Goal: Transaction & Acquisition: Purchase product/service

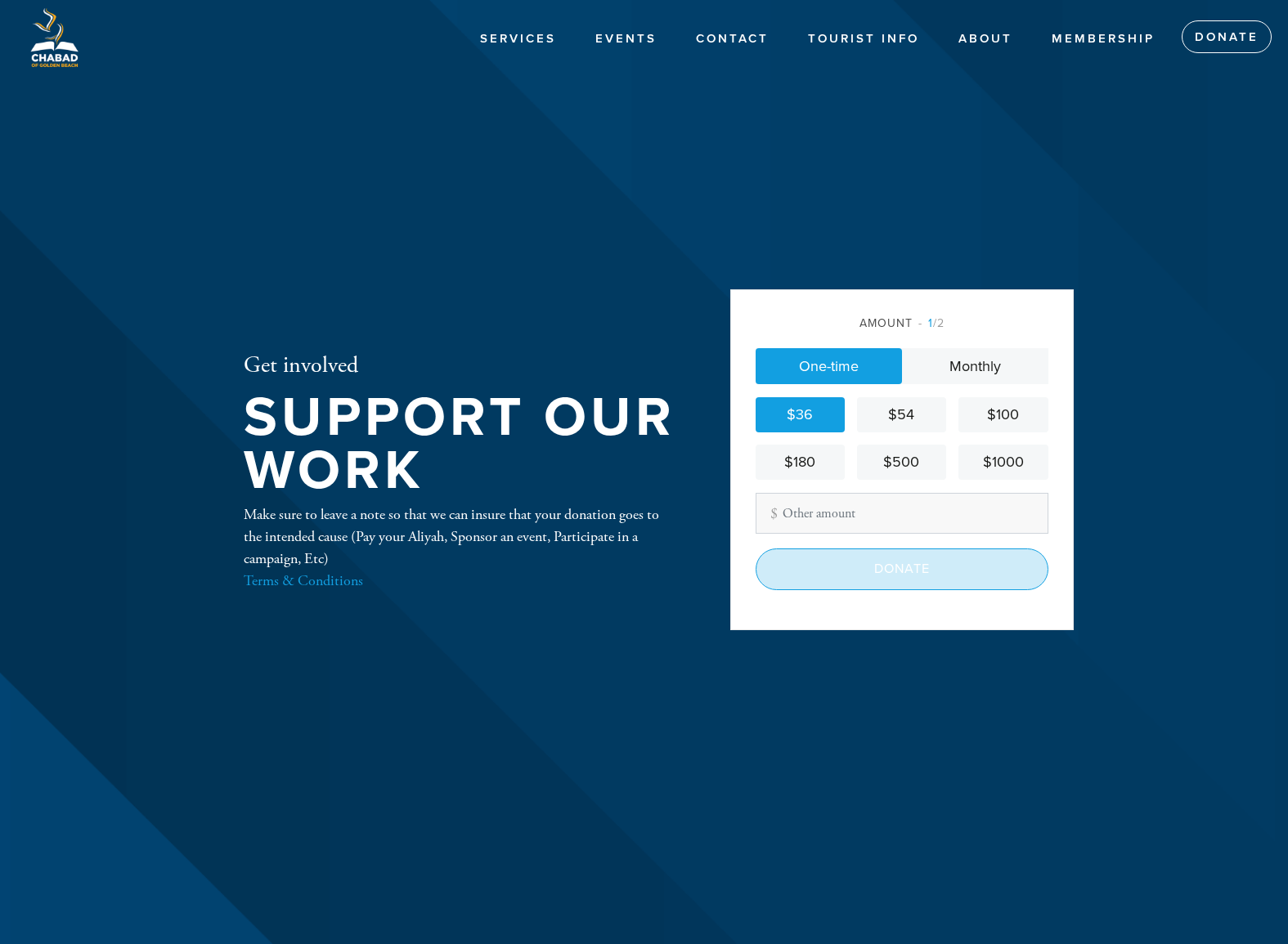
click at [893, 572] on input "Donate" at bounding box center [901, 568] width 292 height 41
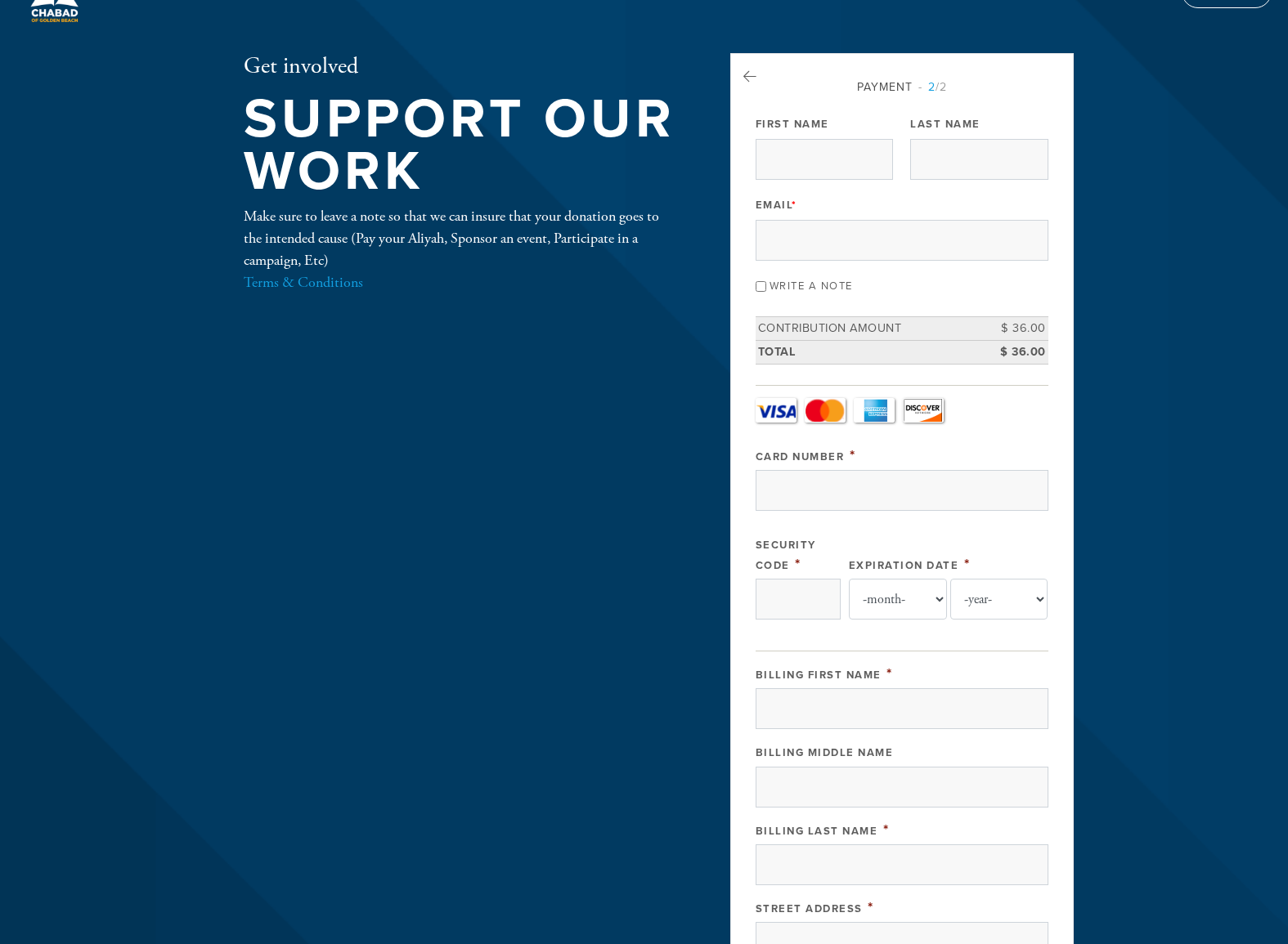
scroll to position [20, 0]
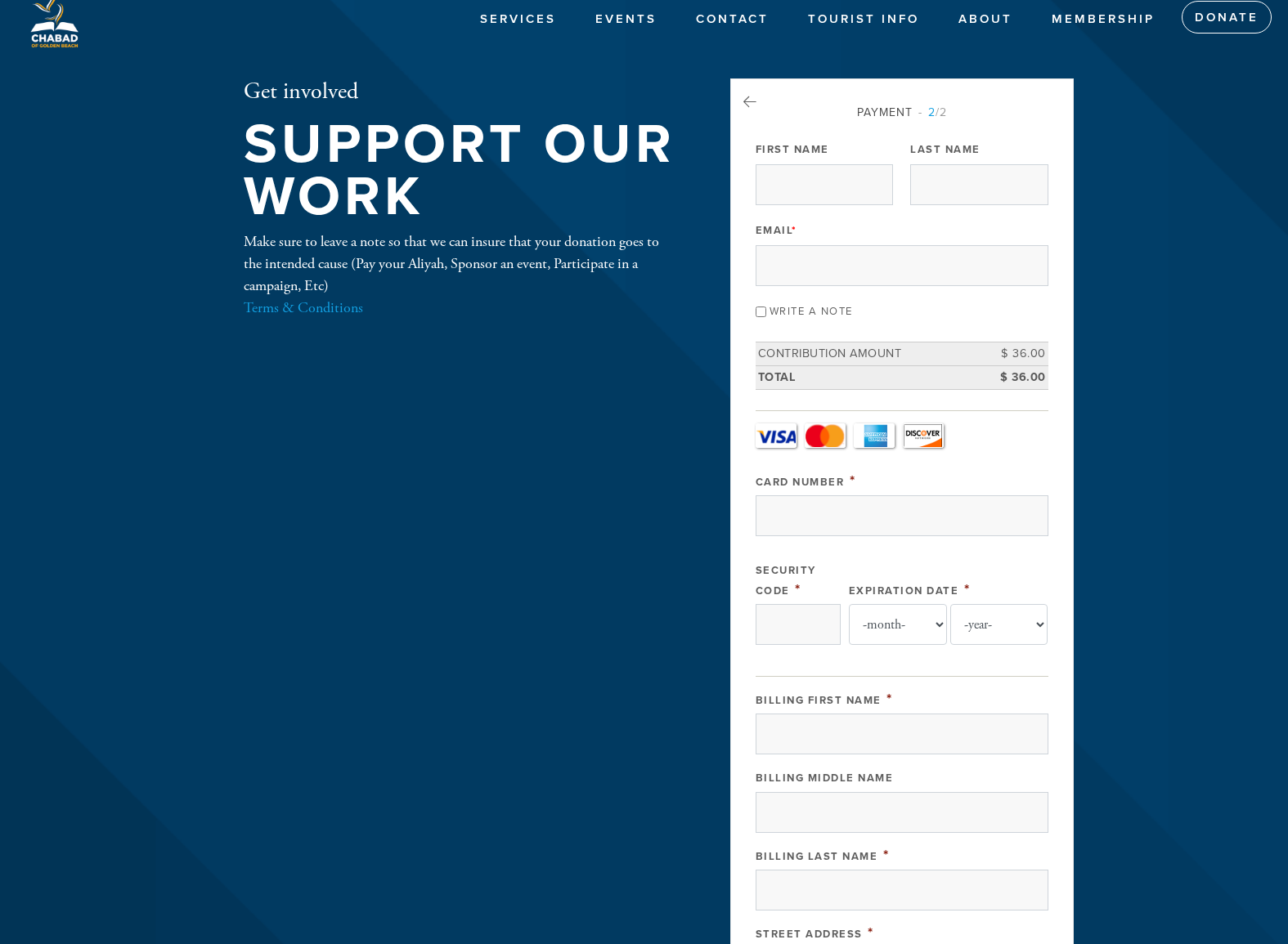
click at [763, 312] on input "Write a note" at bounding box center [760, 311] width 11 height 11
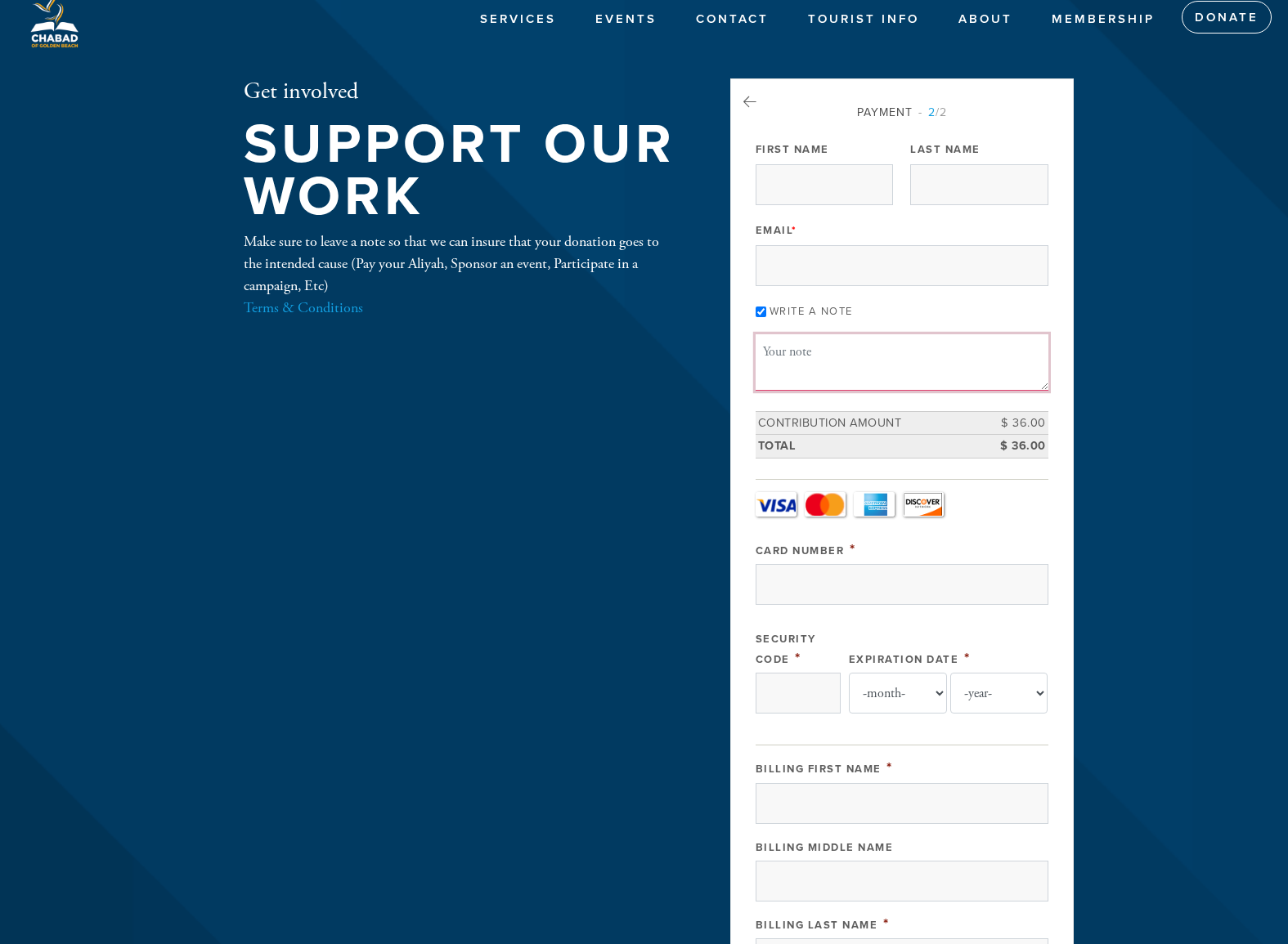
click at [839, 361] on textarea "Message or dedication" at bounding box center [901, 362] width 292 height 55
click at [810, 343] on textarea "Message or dedication" at bounding box center [901, 362] width 292 height 55
click at [823, 349] on textarea "Message or dedication" at bounding box center [901, 362] width 292 height 55
click at [760, 312] on input "Write a note" at bounding box center [760, 311] width 11 height 11
checkbox input "false"
